Goal: Task Accomplishment & Management: Use online tool/utility

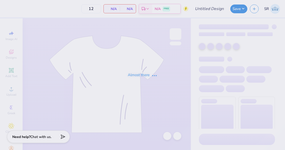
type input "Shirt"
type input "50"
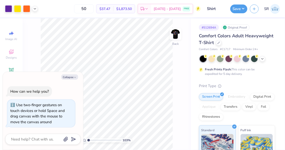
type input "1.03625742995936"
type textarea "x"
type input "1.12078527324458"
click at [71, 77] on button "Collapse" at bounding box center [69, 77] width 17 height 5
type textarea "x"
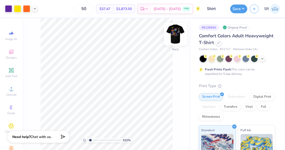
click at [177, 32] on img at bounding box center [176, 34] width 20 height 20
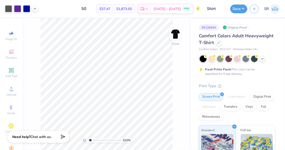
click at [32, 7] on div at bounding box center [21, 8] width 33 height 7
click at [34, 8] on icon at bounding box center [35, 8] width 4 height 4
click at [36, 23] on div at bounding box center [34, 21] width 7 height 7
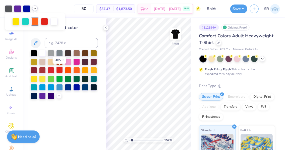
click at [59, 69] on div at bounding box center [59, 70] width 7 height 7
click at [6, 9] on div at bounding box center [8, 8] width 7 height 7
click at [42, 54] on div at bounding box center [42, 53] width 7 height 7
click at [107, 26] on icon at bounding box center [106, 28] width 4 height 4
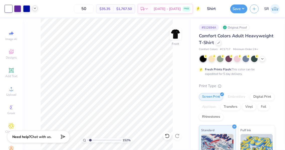
click at [33, 8] on icon at bounding box center [35, 8] width 4 height 4
click at [57, 11] on div "50 $35.35 Per Item $1,767.50 Total Est. Delivery [DATE] - [DATE] FREE" at bounding box center [120, 9] width 161 height 18
click at [30, 9] on div at bounding box center [26, 8] width 7 height 7
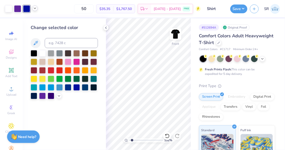
click at [37, 9] on icon at bounding box center [35, 8] width 4 height 4
click at [240, 9] on button "Save" at bounding box center [238, 8] width 17 height 9
type input "1.51775923551368"
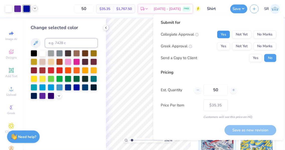
click at [225, 35] on button "Yes" at bounding box center [223, 35] width 13 height 8
click at [225, 41] on div "Collegiate Approval Yes Not Yet No Marks Greek Approval Yes Not Yet No Marks Se…" at bounding box center [219, 47] width 116 height 32
click at [225, 45] on button "Yes" at bounding box center [223, 46] width 13 height 8
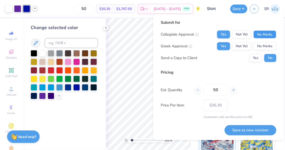
click at [266, 36] on button "No Marks" at bounding box center [265, 35] width 23 height 8
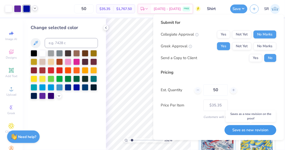
click at [240, 132] on button "Save as new revision" at bounding box center [251, 130] width 52 height 10
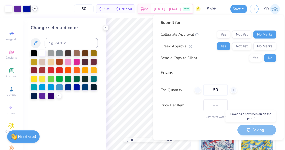
type input "$35.35"
type input "1.51775923551368"
